Goal: Task Accomplishment & Management: Use online tool/utility

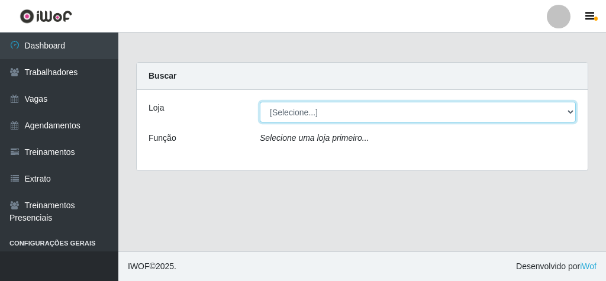
click at [565, 108] on select "[Selecione...] Rede Econômico - Malvinas Rede Econômico - Prata" at bounding box center [418, 112] width 316 height 21
select select "194"
click at [260, 102] on select "[Selecione...] Rede Econômico - Malvinas Rede Econômico - Prata" at bounding box center [418, 112] width 316 height 21
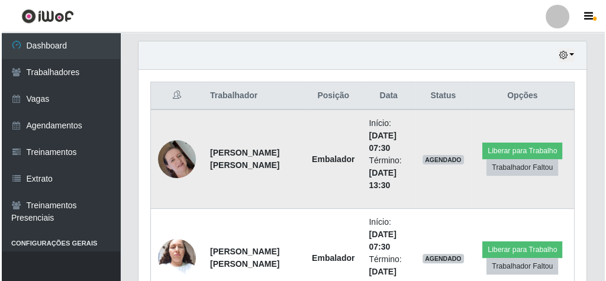
scroll to position [426, 0]
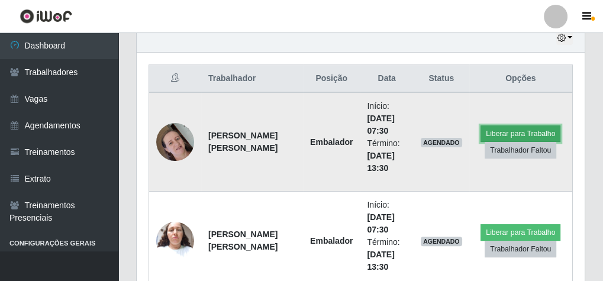
click at [525, 132] on button "Liberar para Trabalho" at bounding box center [520, 133] width 80 height 17
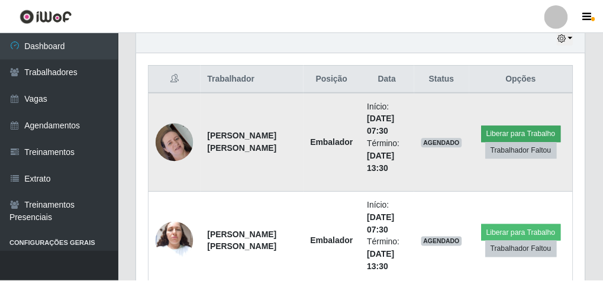
scroll to position [245, 444]
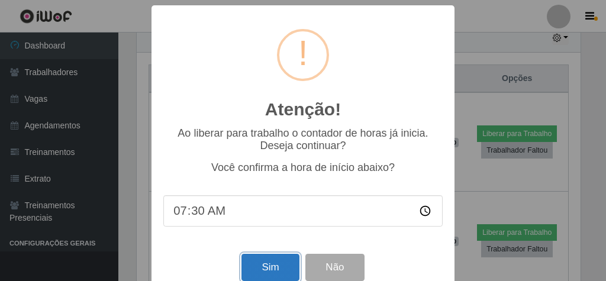
click at [271, 264] on button "Sim" at bounding box center [269, 268] width 57 height 28
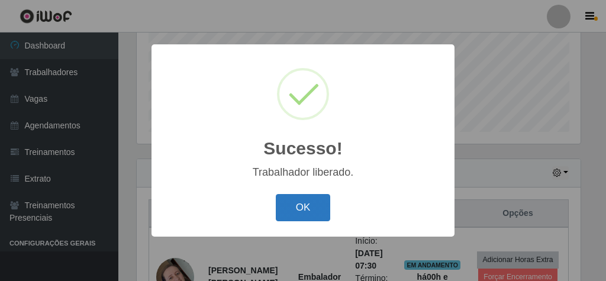
click at [303, 202] on button "OK" at bounding box center [303, 208] width 55 height 28
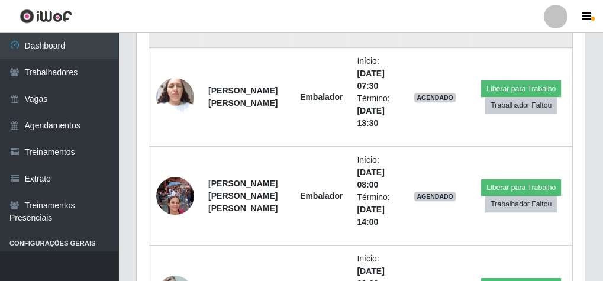
scroll to position [575, 0]
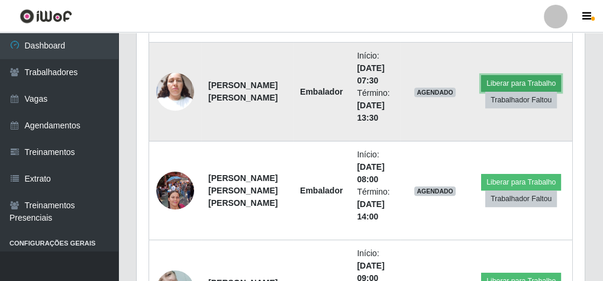
click at [516, 80] on button "Liberar para Trabalho" at bounding box center [521, 83] width 80 height 17
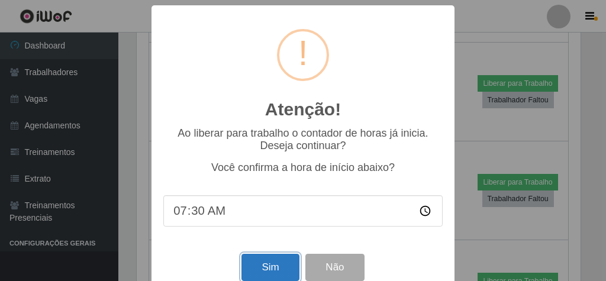
click at [253, 269] on button "Sim" at bounding box center [269, 268] width 57 height 28
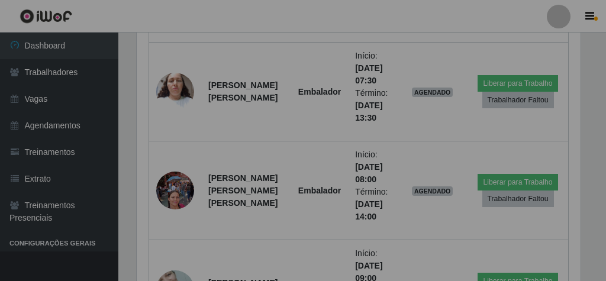
click at [253, 269] on div "Atenção! × Ao liberar para trabalho o contador de horas já inicia. Deseja conti…" at bounding box center [303, 140] width 606 height 281
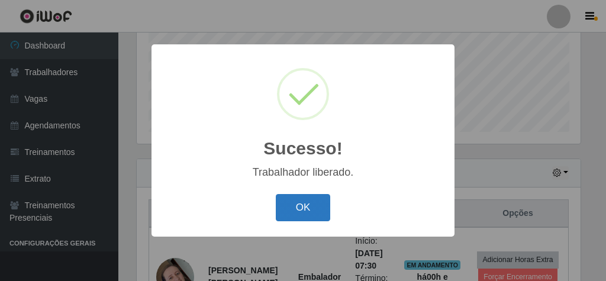
click at [305, 208] on button "OK" at bounding box center [303, 208] width 55 height 28
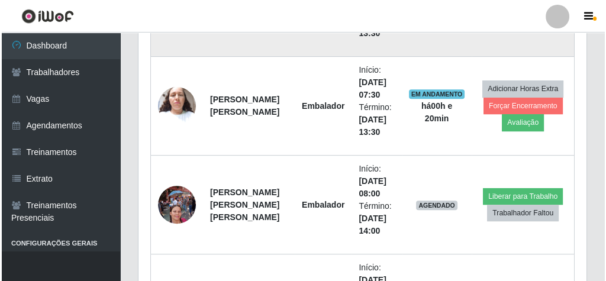
scroll to position [622, 0]
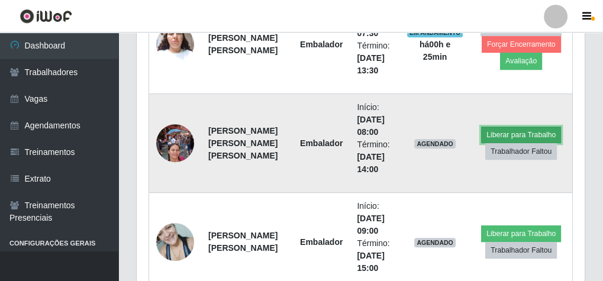
click at [538, 134] on button "Liberar para Trabalho" at bounding box center [521, 135] width 80 height 17
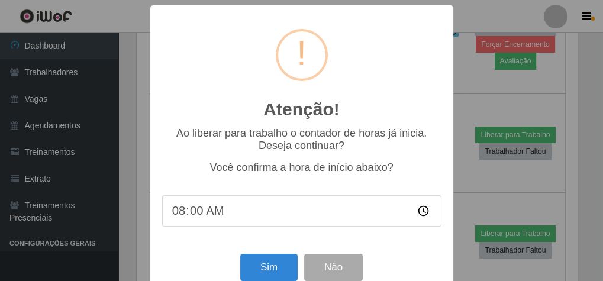
scroll to position [245, 444]
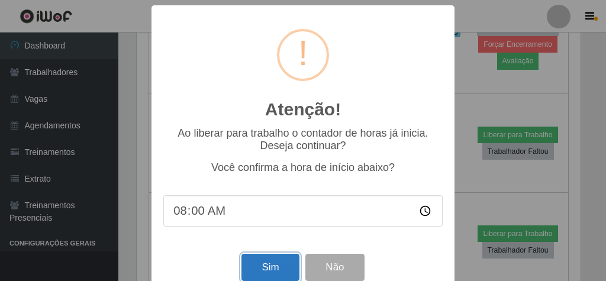
click at [282, 273] on button "Sim" at bounding box center [269, 268] width 57 height 28
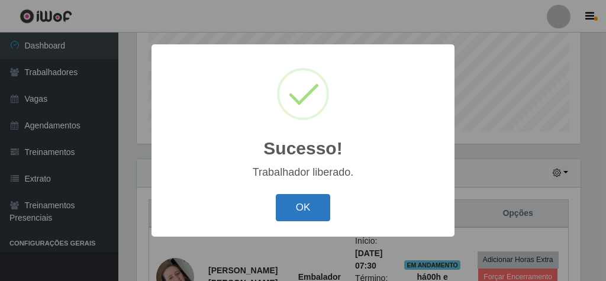
click at [316, 199] on button "OK" at bounding box center [303, 208] width 55 height 28
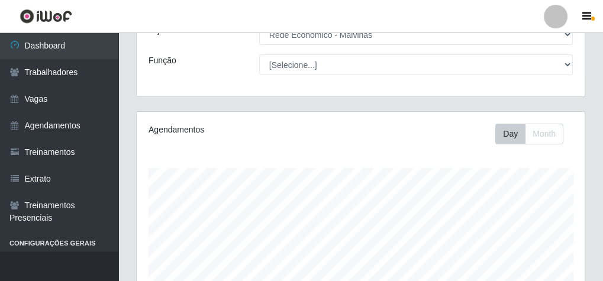
scroll to position [0, 0]
